Goal: Transaction & Acquisition: Register for event/course

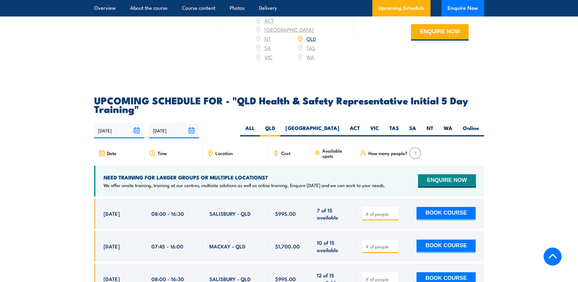
scroll to position [1005, 0]
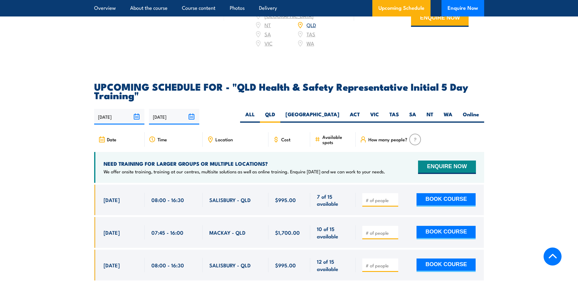
click at [225, 137] on span "Location" at bounding box center [223, 138] width 17 height 5
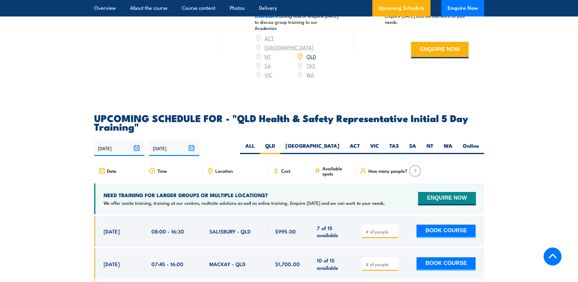
scroll to position [945, 0]
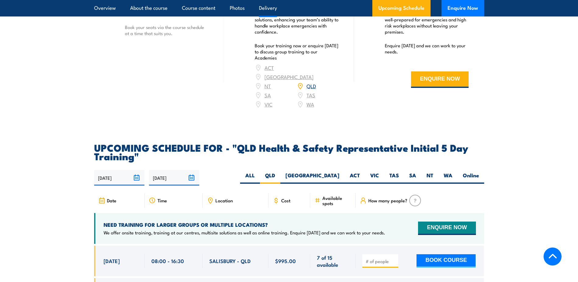
click at [311, 84] on link "QLD" at bounding box center [311, 85] width 9 height 7
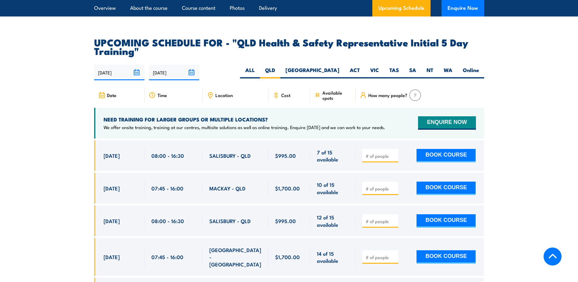
scroll to position [1085, 0]
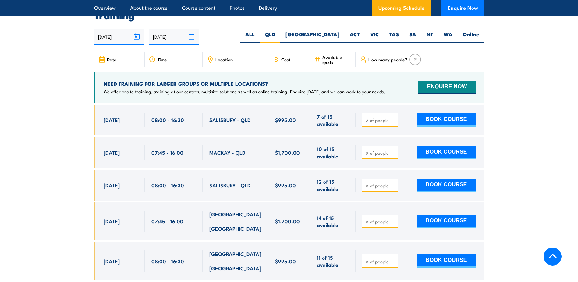
click at [221, 59] on span "Location" at bounding box center [223, 59] width 17 height 5
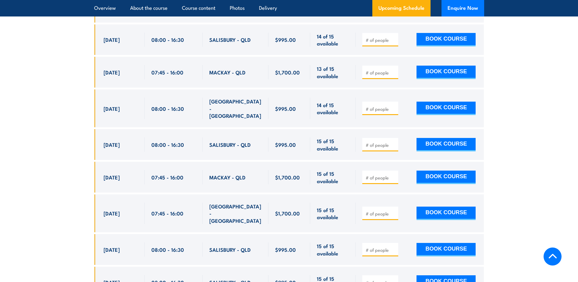
scroll to position [1329, 0]
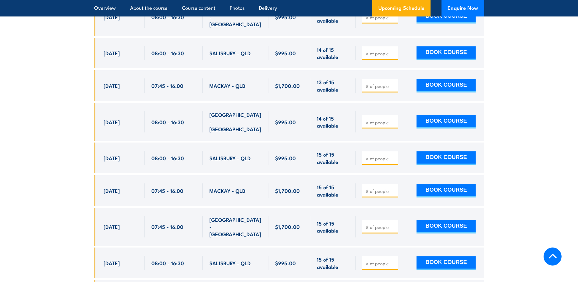
drag, startPoint x: 69, startPoint y: 86, endPoint x: 41, endPoint y: 87, distance: 28.1
click at [69, 86] on section "UPCOMING SCHEDULE FOR - "QLD Health & Safety Representative Initial 5 Day Train…" at bounding box center [289, 38] width 578 height 561
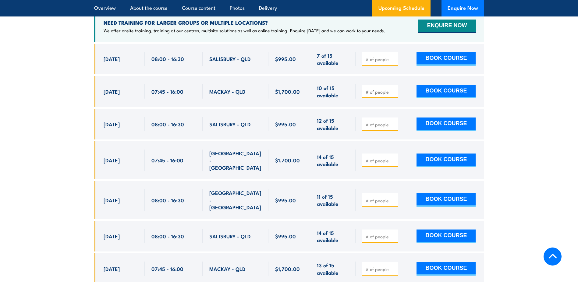
scroll to position [1177, 0]
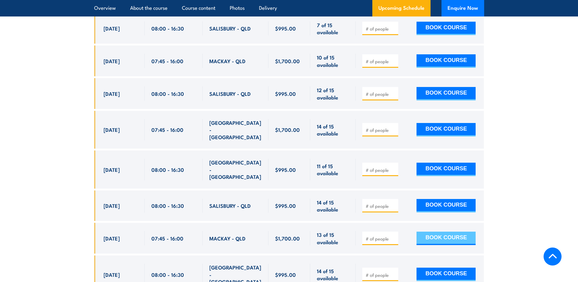
drag, startPoint x: 436, startPoint y: 221, endPoint x: 429, endPoint y: 222, distance: 7.4
click at [429, 231] on button "BOOK COURSE" at bounding box center [445, 237] width 59 height 13
click at [381, 235] on input "number" at bounding box center [381, 238] width 30 height 6
type input "1"
click at [439, 231] on button "BOOK COURSE" at bounding box center [445, 237] width 59 height 13
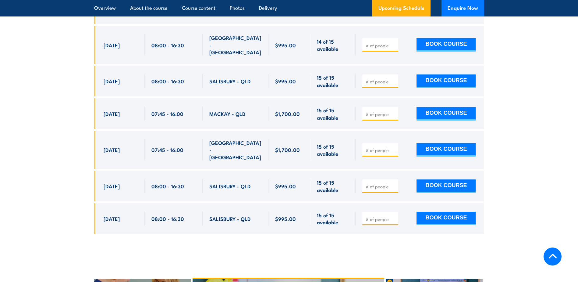
scroll to position [1420, 0]
